Goal: Information Seeking & Learning: Find specific fact

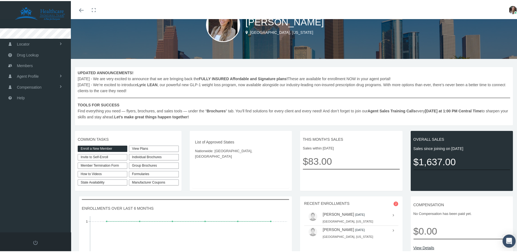
scroll to position [27, 0]
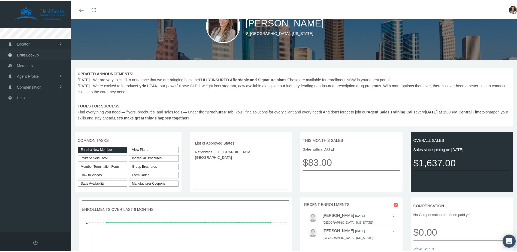
click at [30, 51] on span "Drug Lookup" at bounding box center [28, 54] width 22 height 10
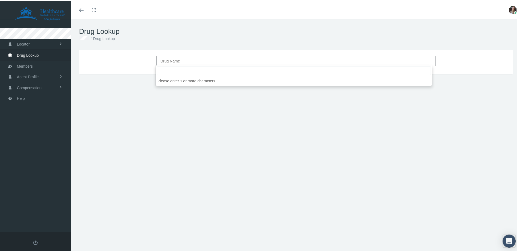
click at [204, 59] on span "Drug Name" at bounding box center [294, 59] width 268 height 7
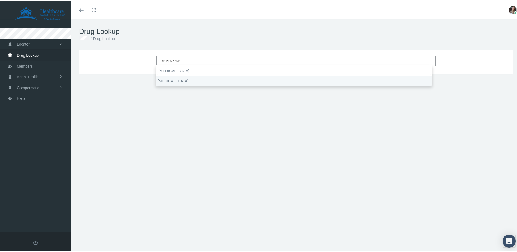
type input "[MEDICAL_DATA]"
select select "[MEDICAL_DATA]"
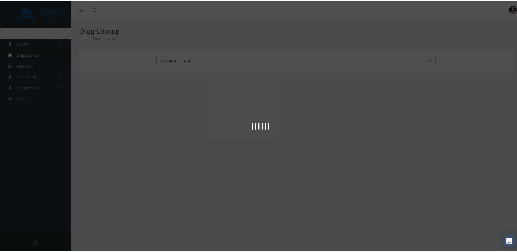
type input "30"
select select "Solution Reconstituted"
select select "100 MG"
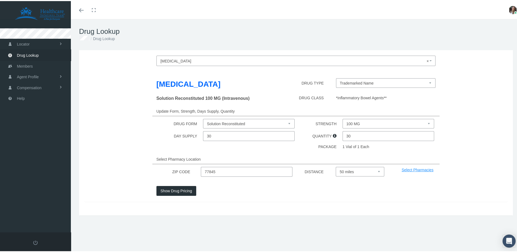
drag, startPoint x: 259, startPoint y: 170, endPoint x: 176, endPoint y: 172, distance: 82.3
click at [176, 172] on div "ZIP CODE 77845 DISTANCE Select 5 miles 10 miles 20 miles 30 miles 40 miles 50 m…" at bounding box center [295, 171] width 431 height 10
click at [179, 193] on button "Show Drug Pricing" at bounding box center [176, 190] width 40 height 10
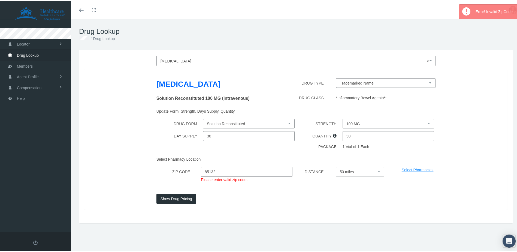
click at [270, 170] on input "85132" at bounding box center [247, 171] width 92 height 10
click at [205, 170] on input "85132" at bounding box center [247, 171] width 92 height 10
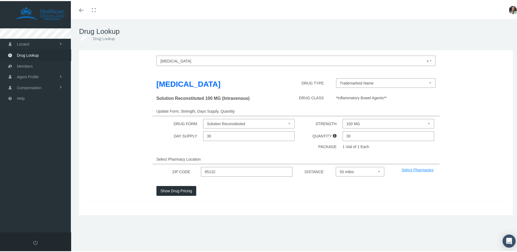
click at [248, 173] on input "85132" at bounding box center [247, 171] width 92 height 10
click at [176, 193] on button "Show Drug Pricing" at bounding box center [176, 190] width 40 height 10
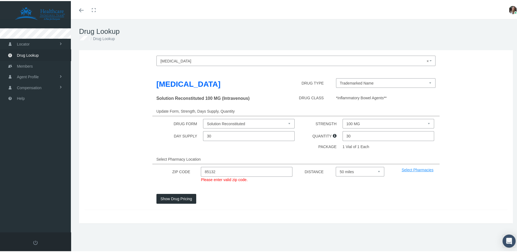
drag, startPoint x: 236, startPoint y: 170, endPoint x: 134, endPoint y: 170, distance: 102.1
click at [134, 170] on div "ZIP CODE 85132 Please enter valid zip code. DISTANCE Select 5 miles 10 miles 20…" at bounding box center [295, 175] width 431 height 18
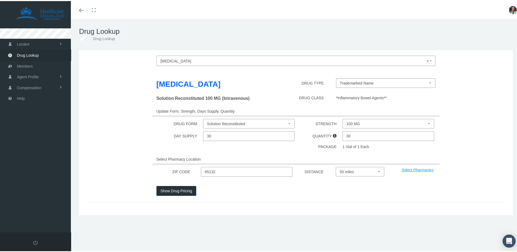
click at [242, 121] on select "Solution Reconstituted" at bounding box center [249, 123] width 92 height 10
click at [297, 108] on div "Update Form, Strength, Days Supply, Quantity" at bounding box center [295, 110] width 287 height 10
click at [184, 185] on button "Show Drug Pricing" at bounding box center [176, 190] width 40 height 10
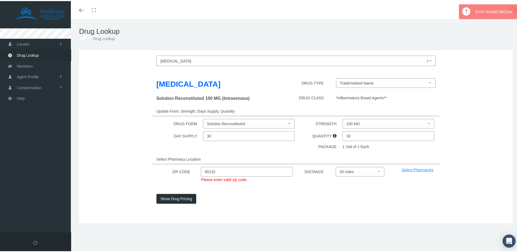
drag, startPoint x: 264, startPoint y: 173, endPoint x: 198, endPoint y: 176, distance: 66.3
click at [198, 176] on div "ZIP CODE 85132 Please enter valid zip code. DISTANCE Select 5 miles 10 miles 20…" at bounding box center [295, 175] width 431 height 18
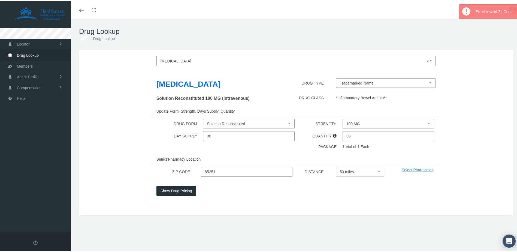
type input "85251"
click at [173, 193] on button "Show Drug Pricing" at bounding box center [176, 190] width 40 height 10
